Goal: Check status: Check status

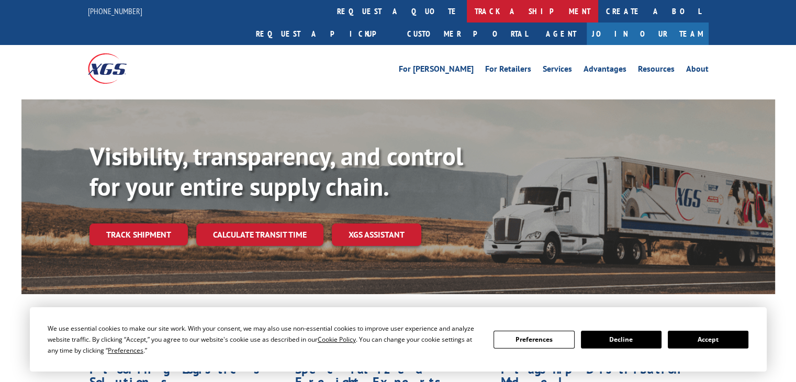
click at [467, 14] on link "track a shipment" at bounding box center [532, 11] width 131 height 23
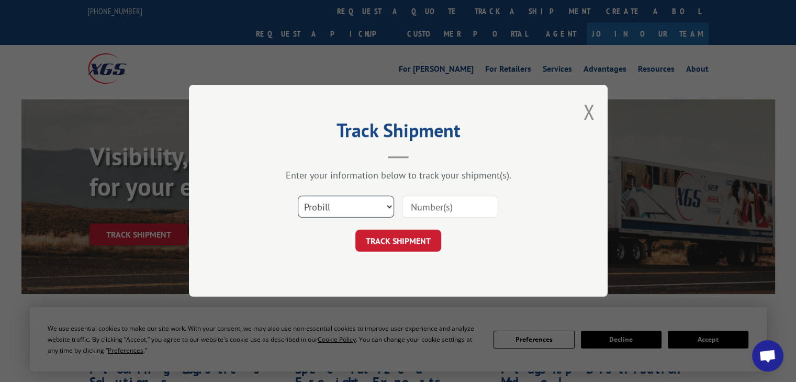
click at [335, 206] on select "Select category... Probill BOL PO" at bounding box center [346, 207] width 96 height 22
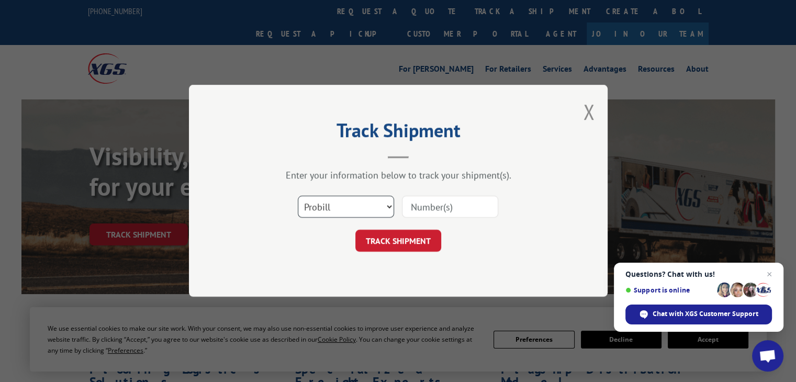
click at [298, 196] on select "Select category... Probill BOL PO" at bounding box center [346, 207] width 96 height 22
click at [416, 212] on input at bounding box center [450, 207] width 96 height 22
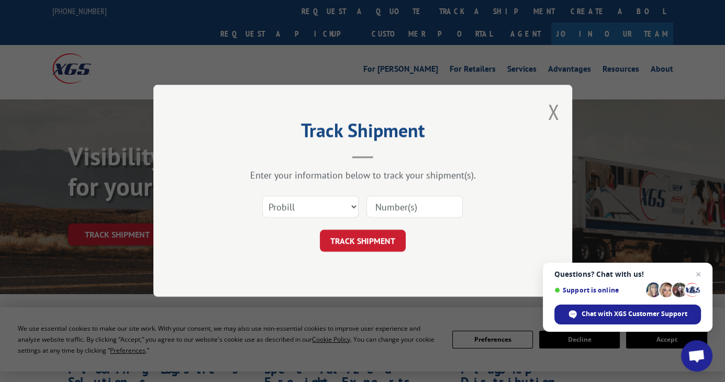
click at [375, 206] on input at bounding box center [414, 207] width 96 height 22
type input "1107893"
click at [378, 237] on button "TRACK SHIPMENT" at bounding box center [363, 241] width 86 height 22
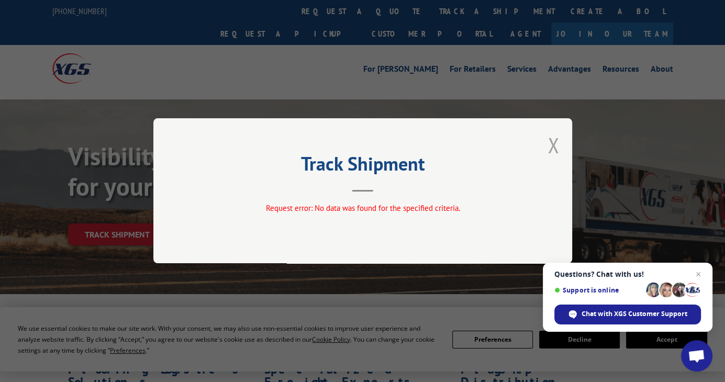
click at [558, 153] on button "Close modal" at bounding box center [553, 145] width 12 height 28
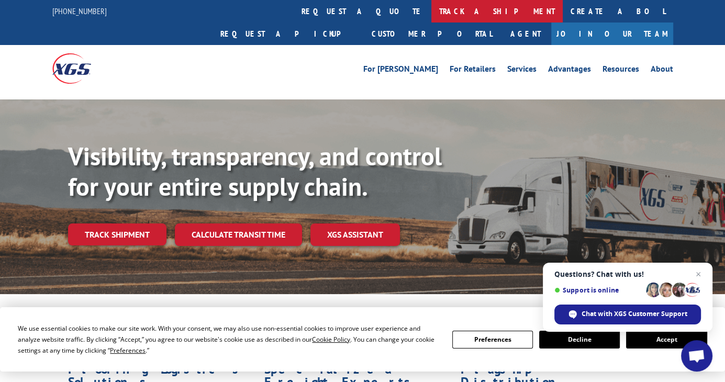
click at [431, 21] on link "track a shipment" at bounding box center [496, 11] width 131 height 23
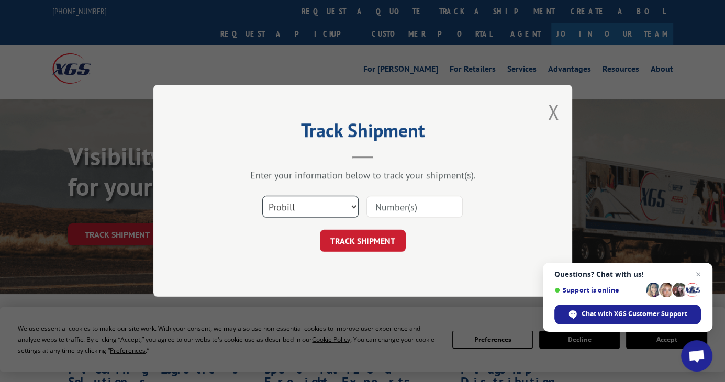
click at [309, 215] on select "Select category... Probill BOL PO" at bounding box center [310, 207] width 96 height 22
select select "bol"
click at [262, 196] on select "Select category... Probill BOL PO" at bounding box center [310, 207] width 96 height 22
click at [399, 207] on input at bounding box center [414, 207] width 96 height 22
type input "110789"
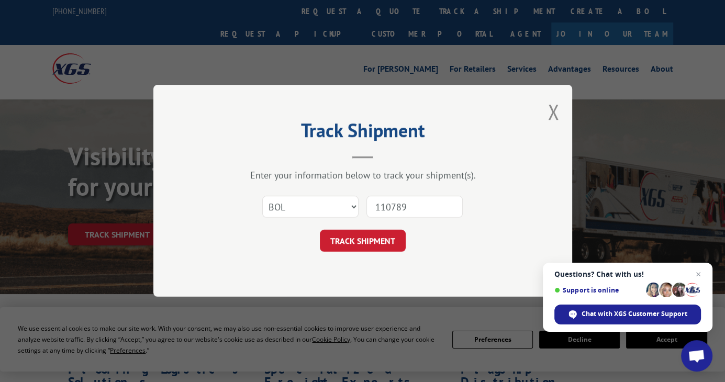
click button "TRACK SHIPMENT" at bounding box center [363, 241] width 86 height 22
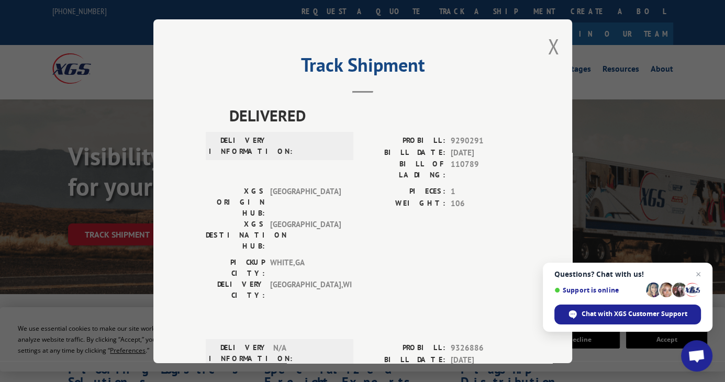
click at [559, 61] on div "Track Shipment DELIVERED DELIVERY INFORMATION: PROBILL: 9290291 BILL DATE: [DAT…" at bounding box center [362, 191] width 419 height 344
click at [551, 58] on button "Close modal" at bounding box center [553, 46] width 12 height 28
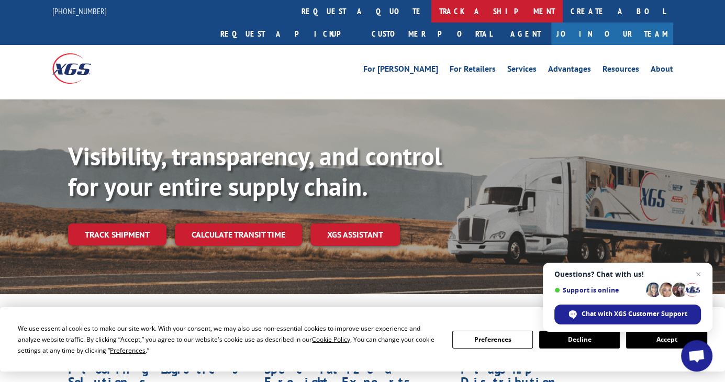
click at [431, 14] on link "track a shipment" at bounding box center [496, 11] width 131 height 23
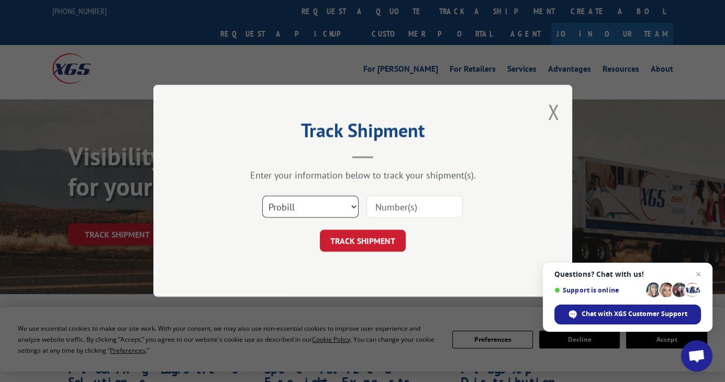
click at [312, 207] on select "Select category... Probill BOL PO" at bounding box center [310, 207] width 96 height 22
select select "po"
click at [262, 196] on select "Select category... Probill BOL PO" at bounding box center [310, 207] width 96 height 22
click at [399, 209] on input at bounding box center [414, 207] width 96 height 22
click at [399, 209] on input "1107893" at bounding box center [414, 207] width 96 height 22
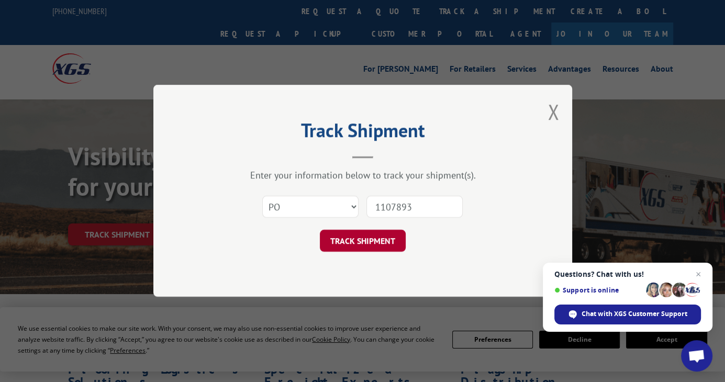
type input "1107893"
click at [352, 239] on button "TRACK SHIPMENT" at bounding box center [363, 241] width 86 height 22
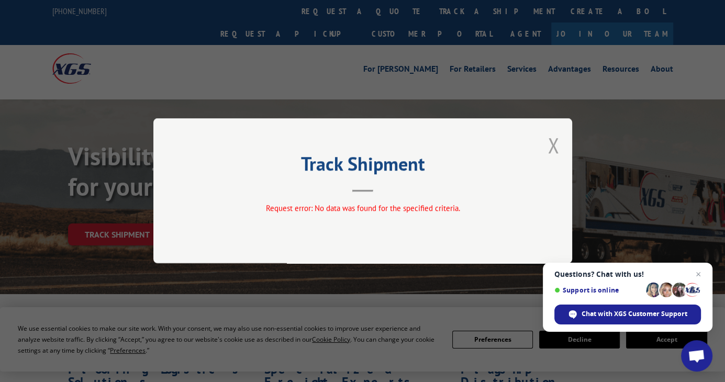
click at [552, 154] on button "Close modal" at bounding box center [553, 145] width 12 height 28
